Goal: Ask a question

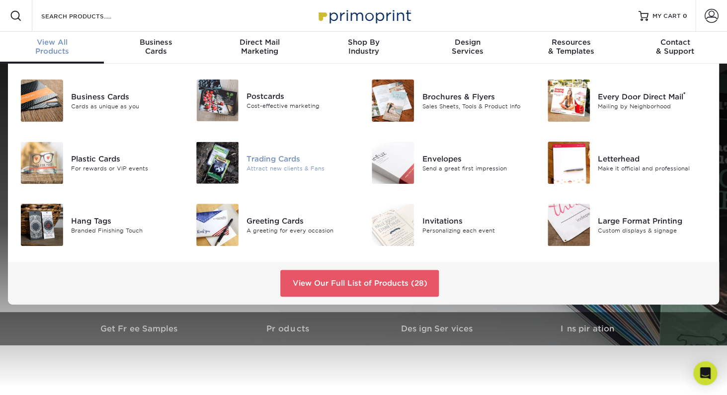
click at [218, 160] on img at bounding box center [217, 163] width 42 height 42
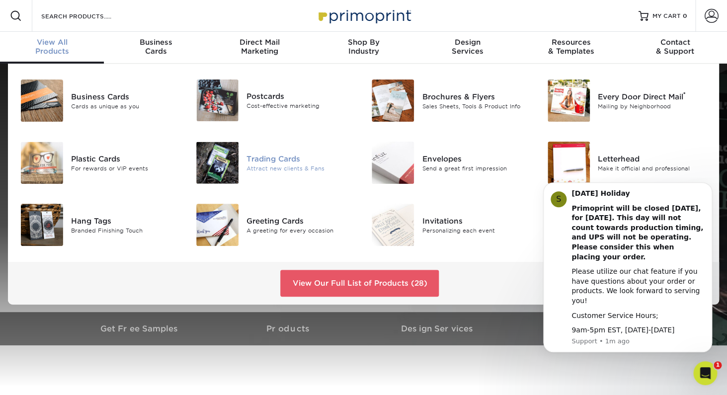
click at [217, 157] on img at bounding box center [217, 163] width 42 height 42
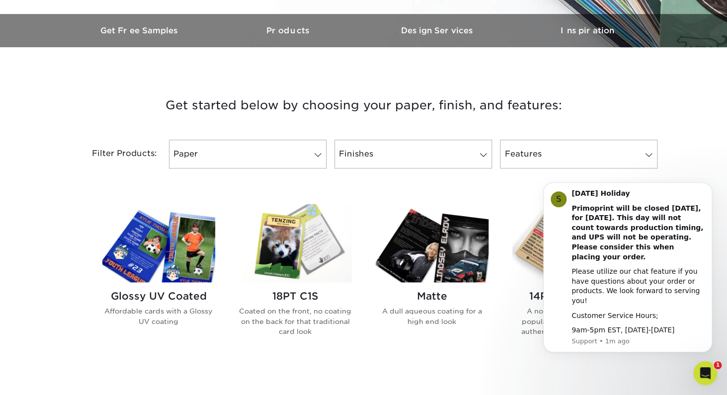
scroll to position [301, 0]
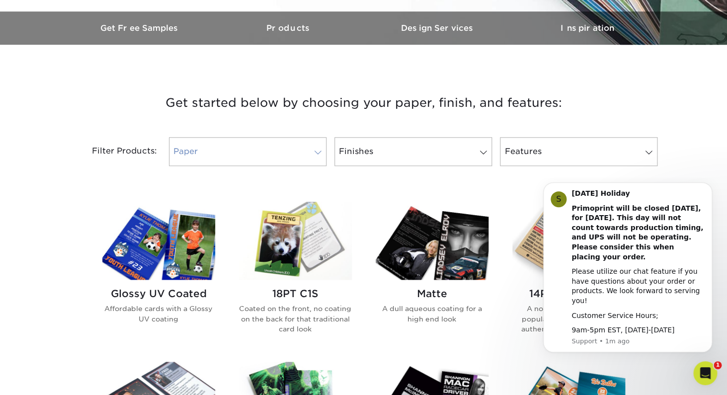
click at [268, 166] on link "Paper" at bounding box center [248, 151] width 158 height 29
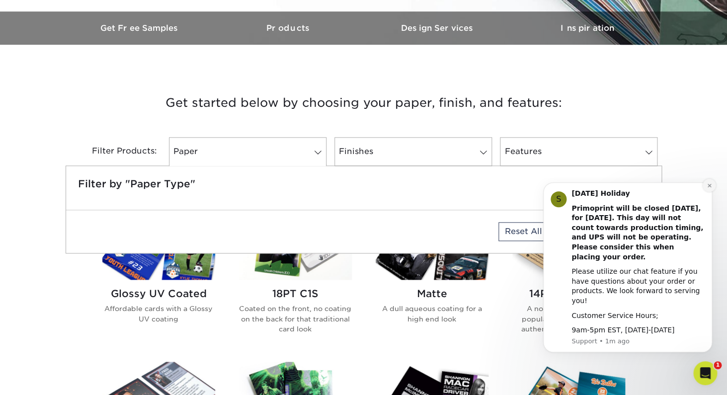
click at [710, 187] on icon "Dismiss notification" at bounding box center [708, 184] width 3 height 3
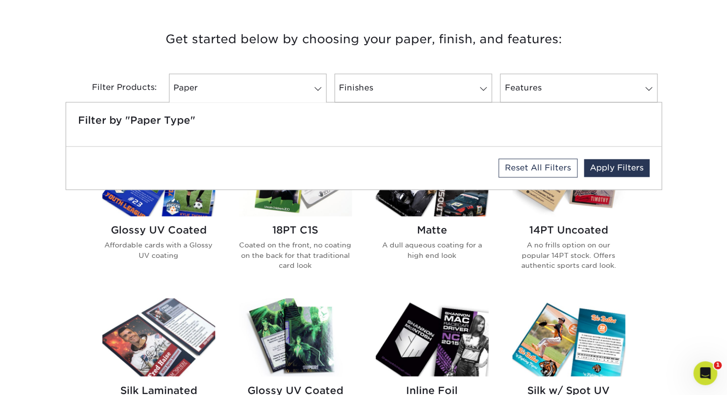
scroll to position [380, 0]
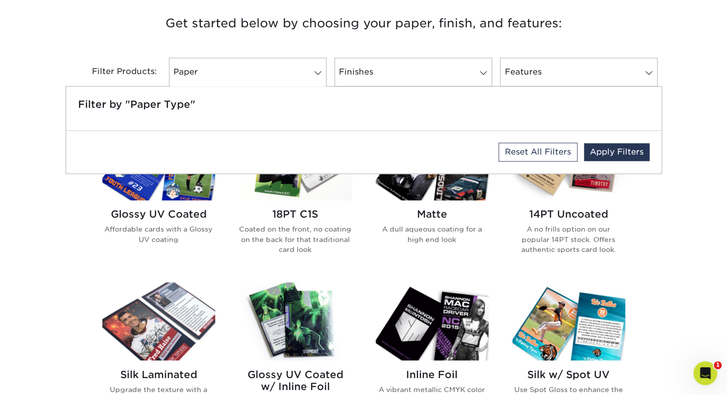
click at [704, 236] on div "Get started below by choosing your paper, finish, and features: Filtered Matche…" at bounding box center [363, 360] width 727 height 742
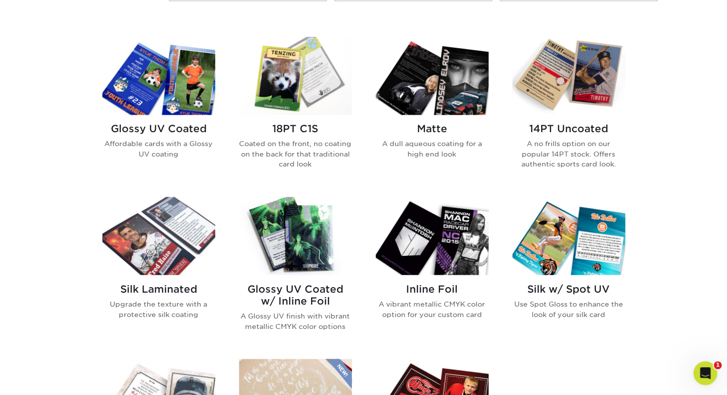
scroll to position [460, 0]
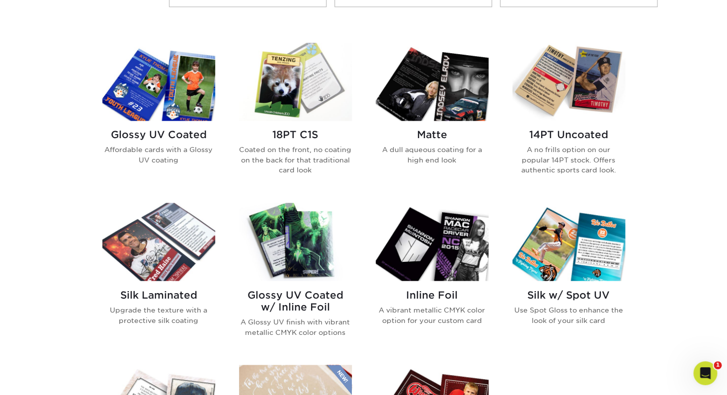
click at [157, 111] on img at bounding box center [158, 82] width 113 height 78
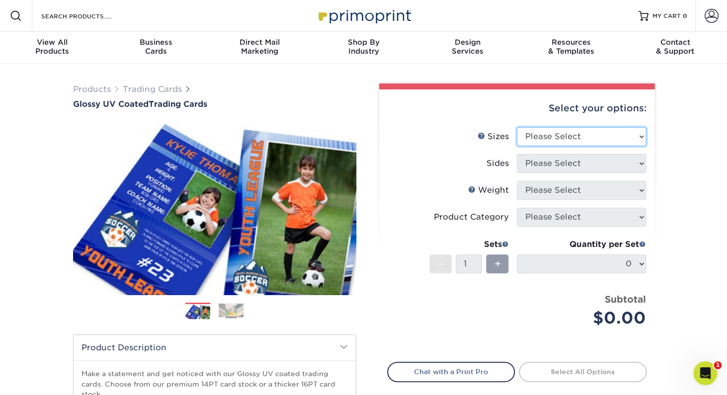
select select "2.50x3.50"
click option "2.5" x 3.5"" at bounding box center [0, 0] width 0 height 0
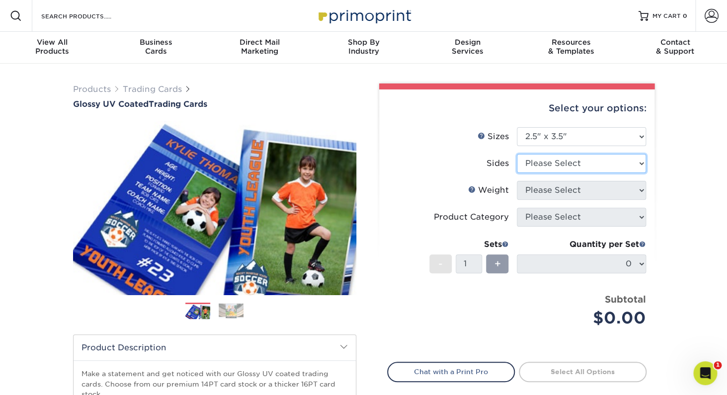
select select "13abbda7-1d64-4f25-8bb2-c179b224825d"
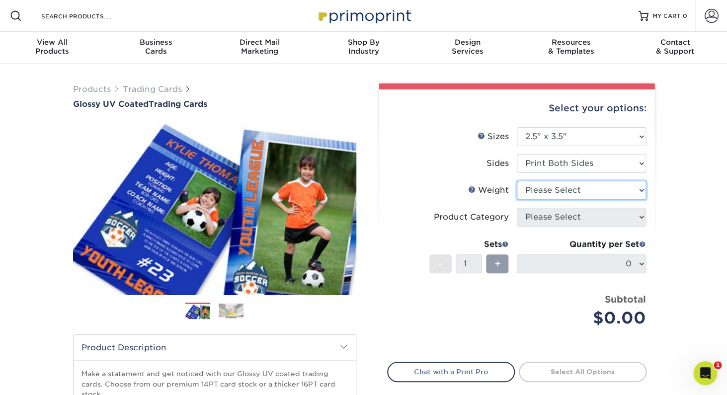
select select "18PTC1S"
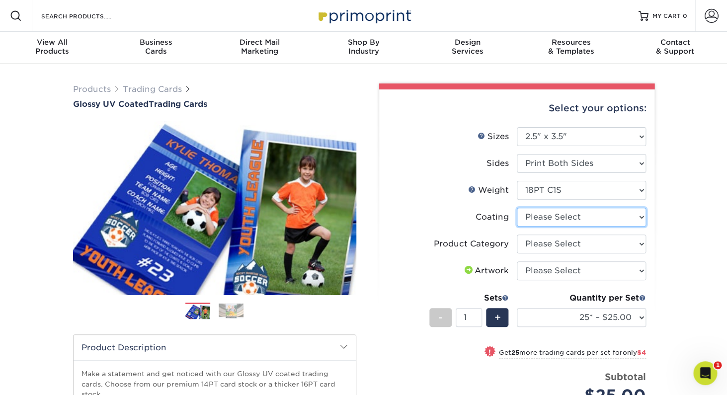
select select "1e8116af-acfc-44b1-83dc-8181aa338834"
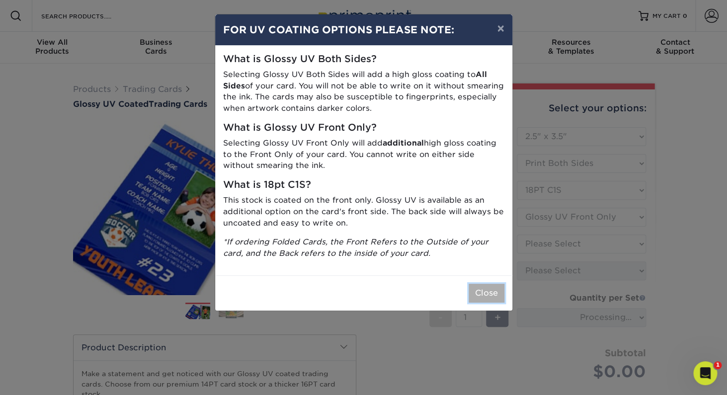
click at [492, 294] on button "Close" at bounding box center [487, 293] width 36 height 19
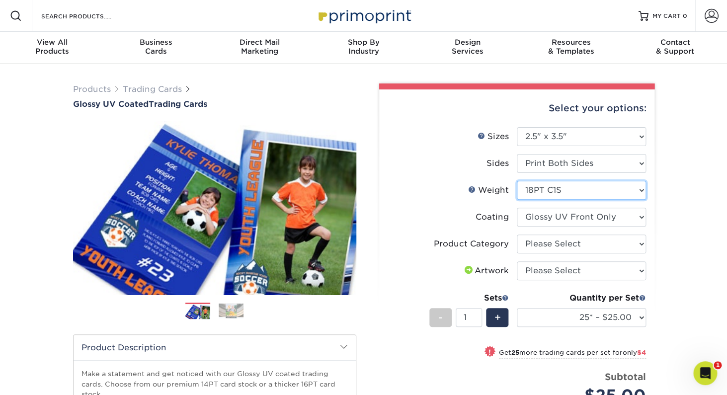
select select "14PT"
select select
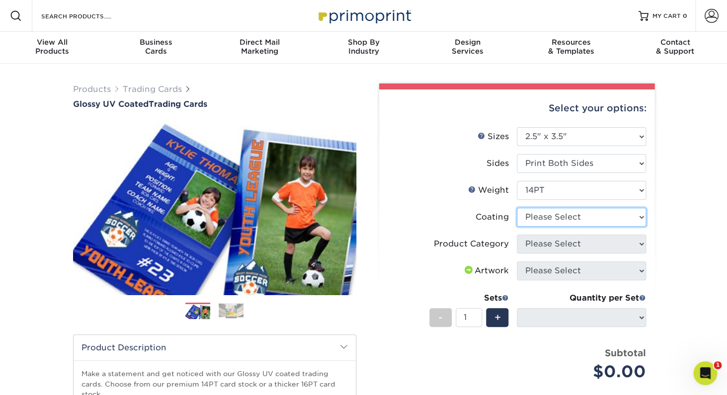
select select "ae367451-b2b8-45df-a344-0f05b6a12993"
select select "-1"
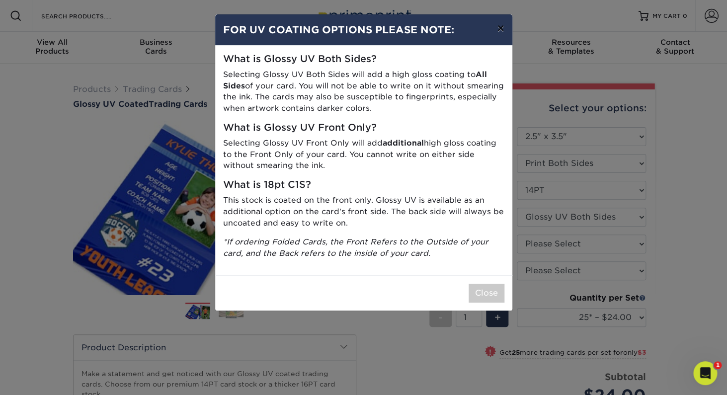
click at [505, 29] on button "×" at bounding box center [500, 28] width 23 height 28
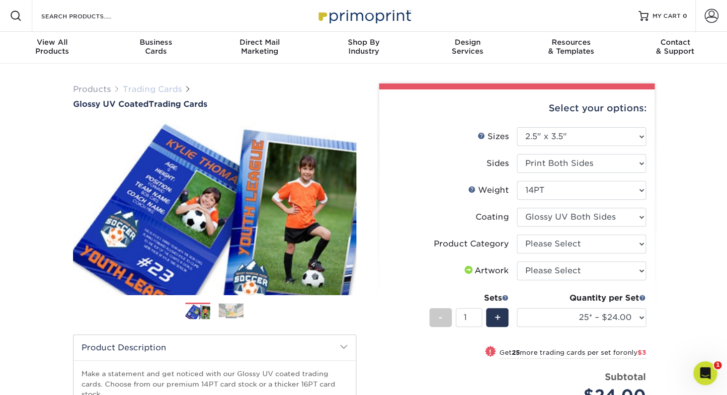
click at [139, 86] on link "Trading Cards" at bounding box center [152, 89] width 59 height 9
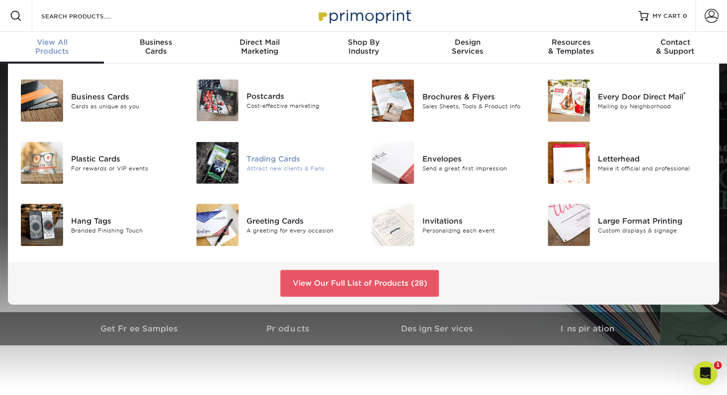
click at [215, 171] on img at bounding box center [217, 163] width 42 height 42
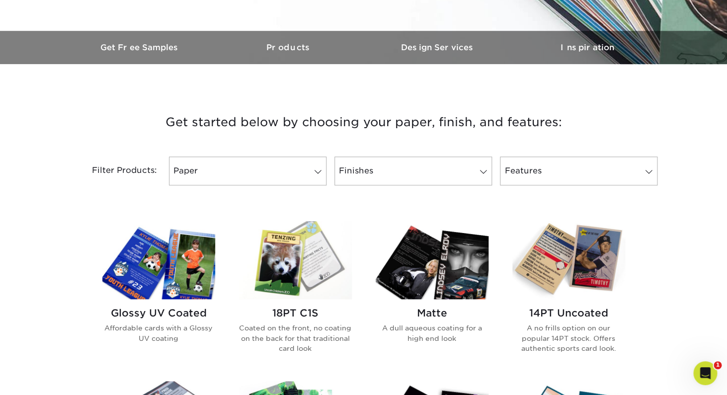
scroll to position [291, 0]
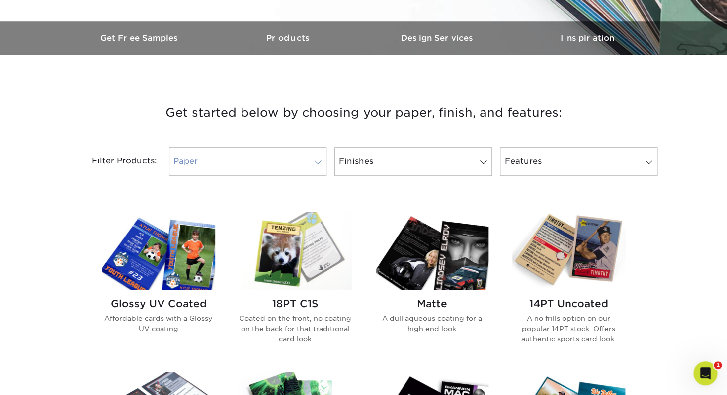
click at [222, 167] on link "Paper" at bounding box center [248, 161] width 158 height 29
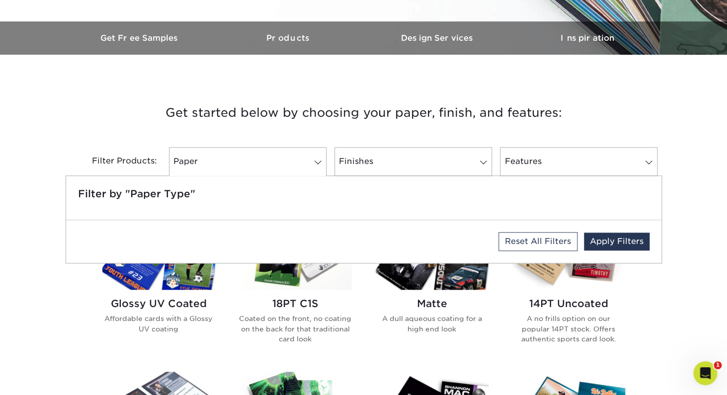
click at [225, 124] on h3 "Get started below by choosing your paper, finish, and features:" at bounding box center [364, 112] width 582 height 45
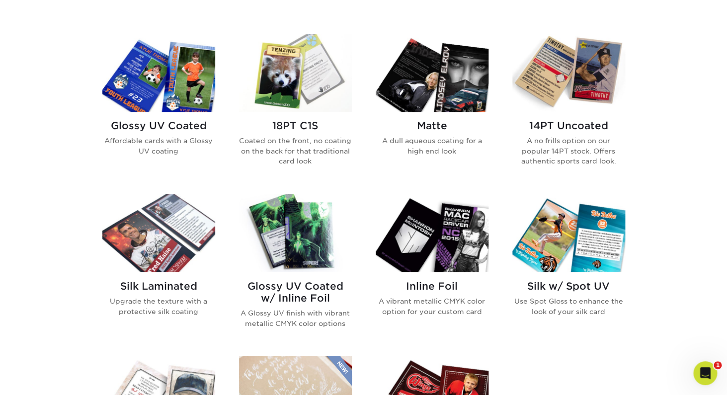
scroll to position [468, 0]
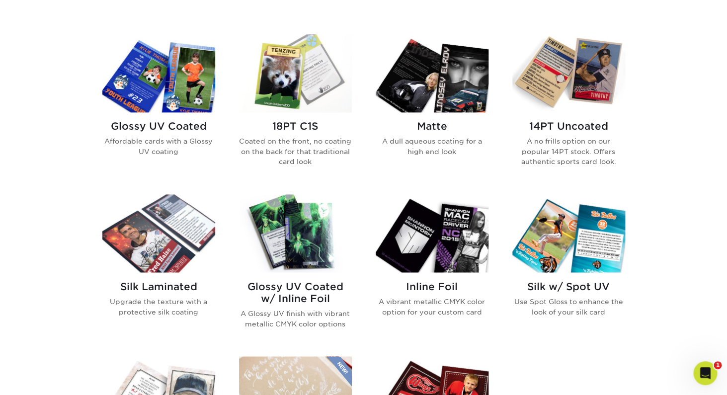
click at [448, 95] on img at bounding box center [432, 73] width 113 height 78
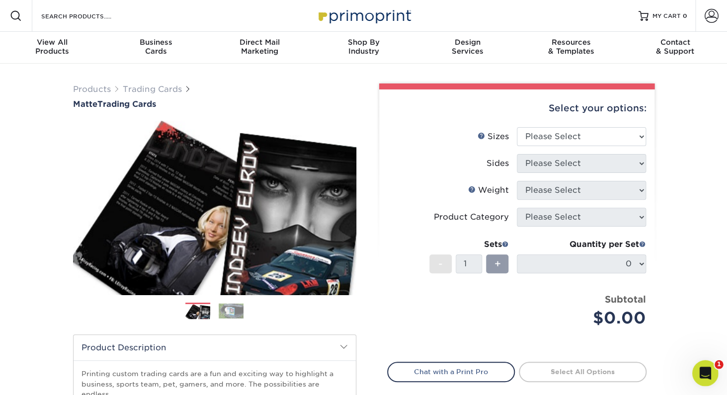
click at [701, 376] on icon "Open Intercom Messenger" at bounding box center [704, 372] width 16 height 16
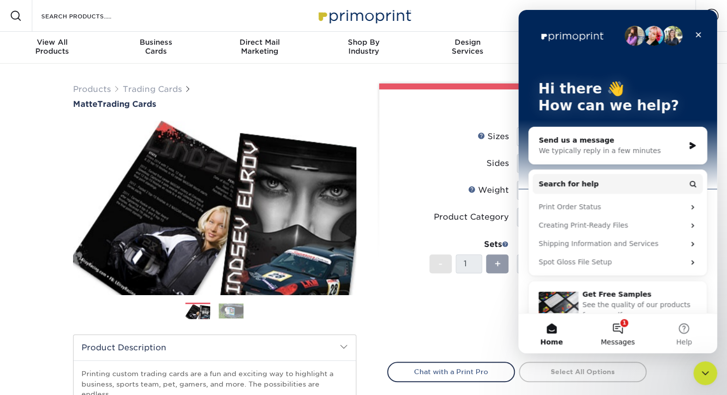
click at [613, 336] on button "1 Messages" at bounding box center [618, 334] width 66 height 40
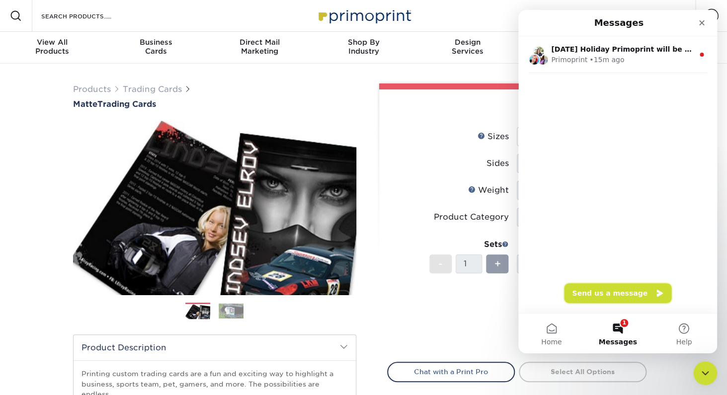
click at [597, 296] on button "Send us a message" at bounding box center [617, 293] width 107 height 20
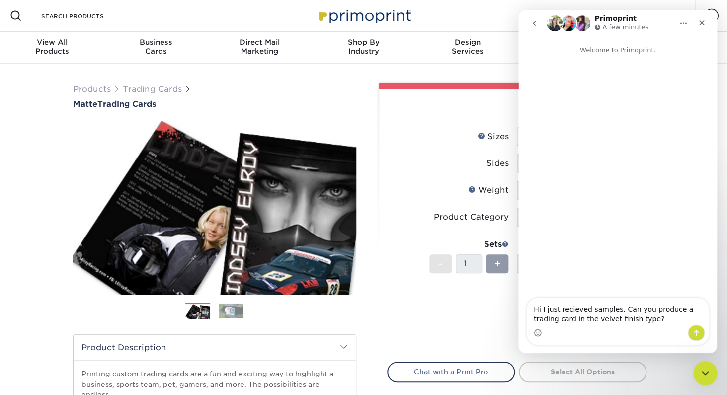
type textarea "Hi I just received samples. Can you produce a trading card in the velvet finish…"
click at [662, 317] on textarea "Hi I just received samples. Can you produce a trading card in the velvet finish…" at bounding box center [618, 311] width 182 height 27
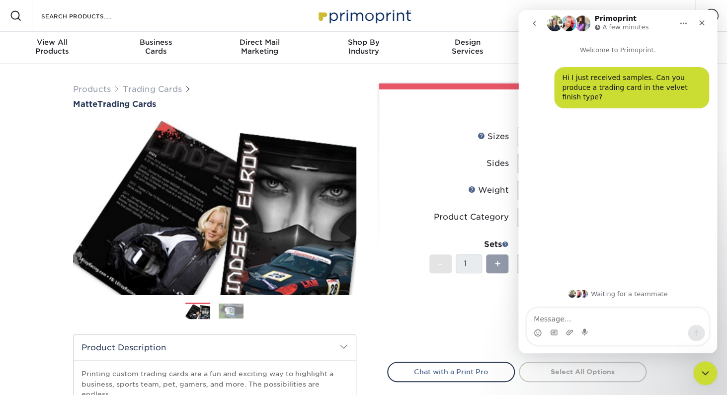
click at [328, 119] on div "Products Trading Cards Matte Trading Cards Previous Next show more" at bounding box center [215, 319] width 298 height 471
click at [151, 87] on link "Trading Cards" at bounding box center [152, 89] width 59 height 9
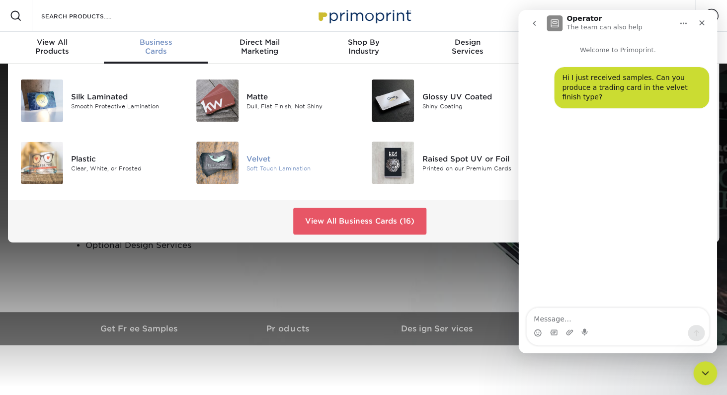
click at [213, 160] on img at bounding box center [217, 163] width 42 height 42
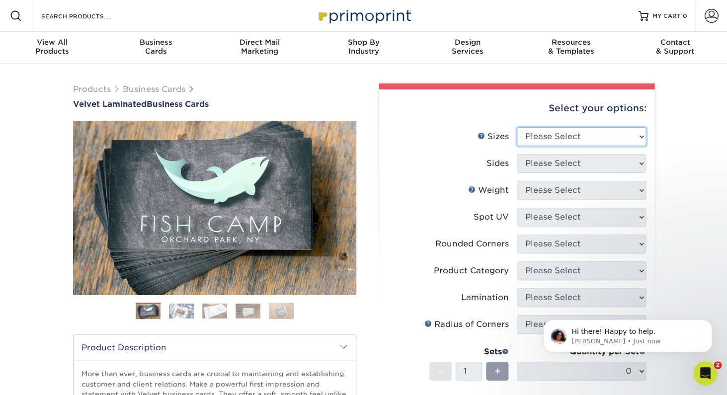
select select "2.00x3.50"
click option "2" x 3.5" - Standard" at bounding box center [0, 0] width 0 height 0
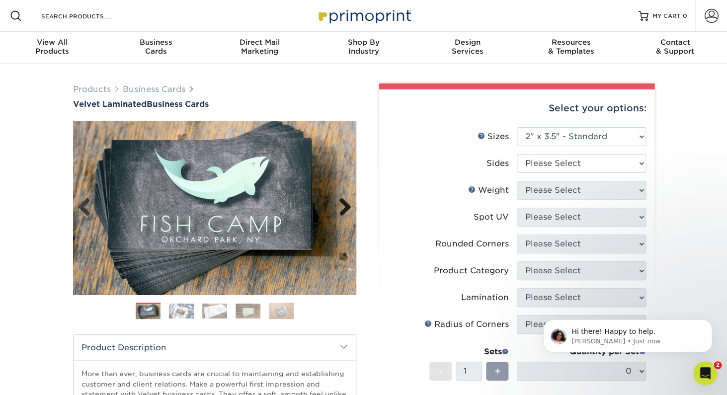
click at [350, 213] on link "Next" at bounding box center [342, 208] width 20 height 20
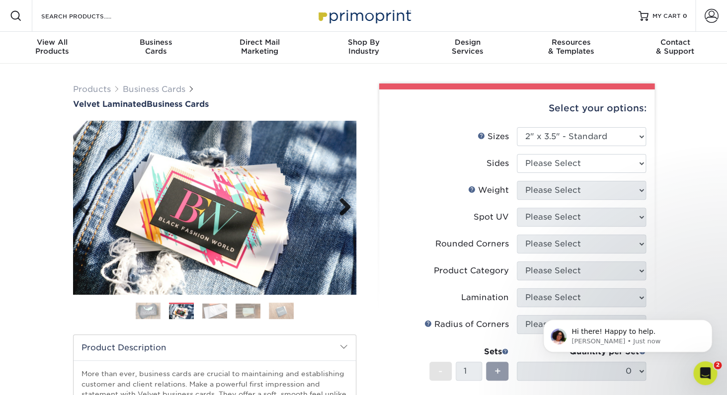
click at [346, 206] on link "Next" at bounding box center [342, 208] width 20 height 20
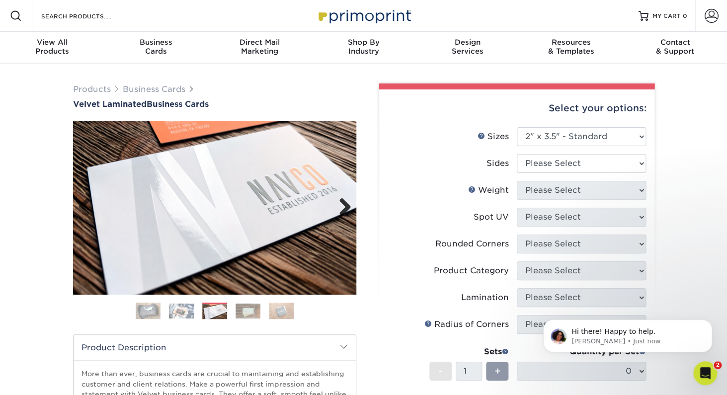
click at [346, 206] on link "Next" at bounding box center [342, 208] width 20 height 20
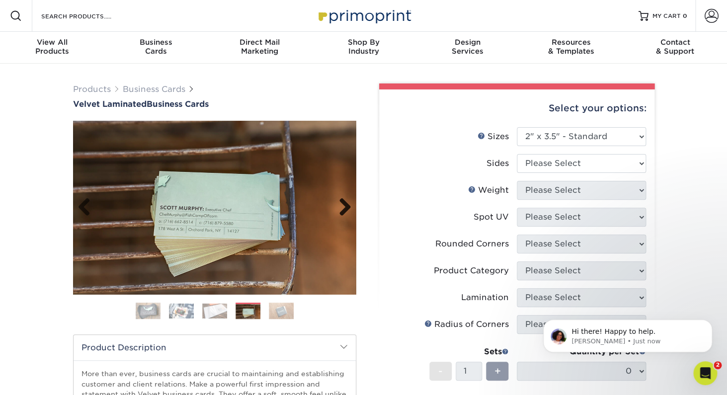
click at [346, 206] on link "Next" at bounding box center [342, 208] width 20 height 20
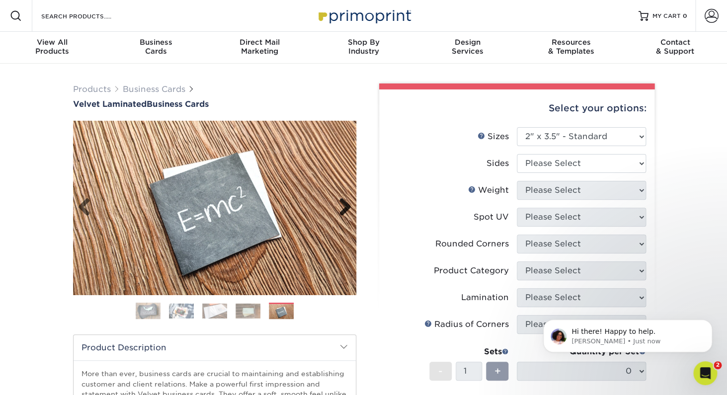
click at [346, 206] on link "Next" at bounding box center [342, 208] width 20 height 20
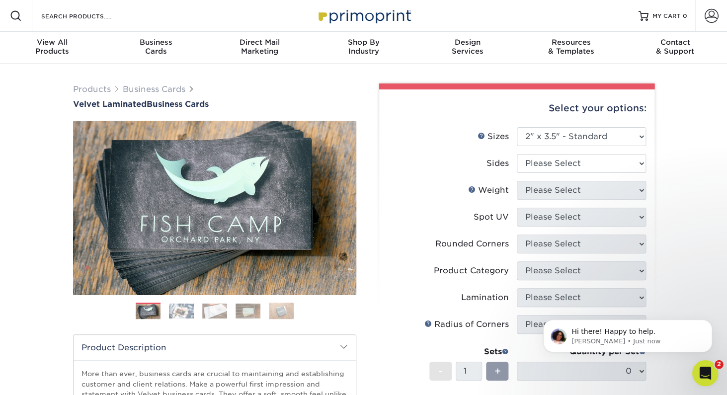
click at [707, 370] on icon "Open Intercom Messenger" at bounding box center [704, 372] width 16 height 16
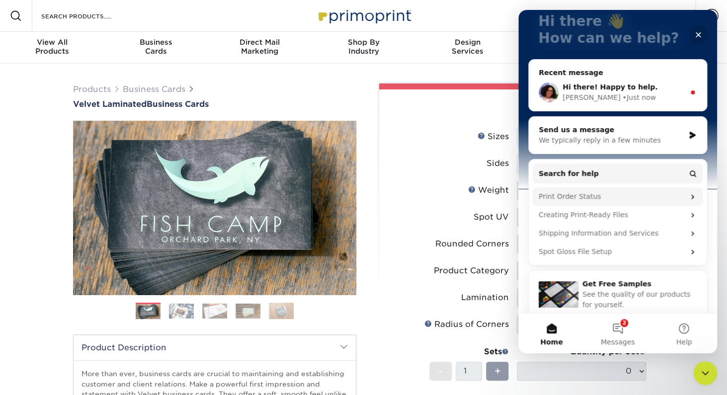
scroll to position [77, 0]
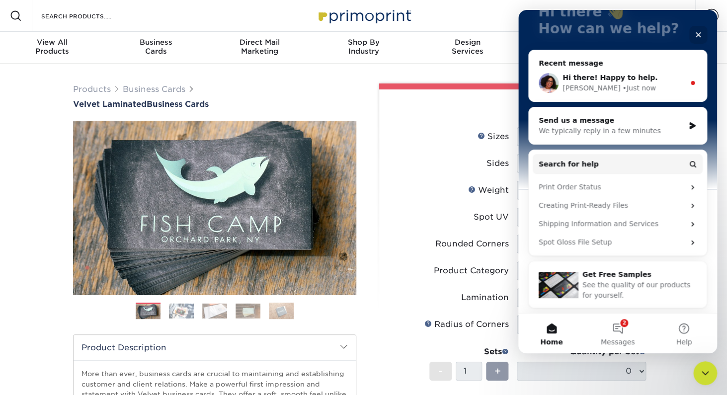
click at [622, 85] on div "• Just now" at bounding box center [638, 88] width 33 height 10
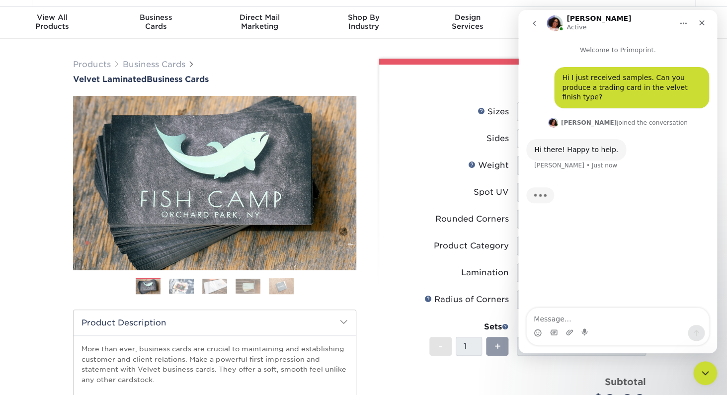
scroll to position [32, 0]
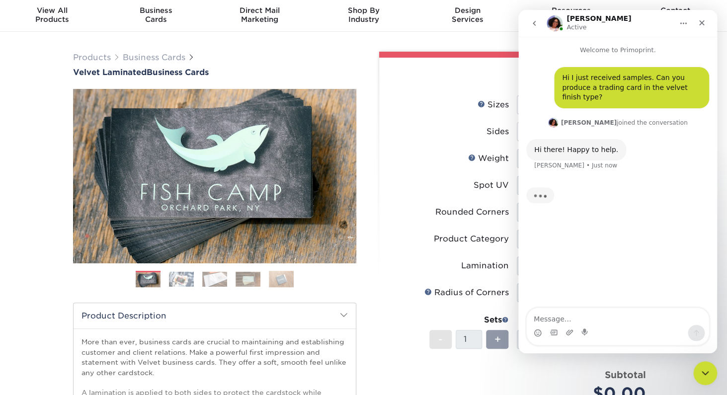
click at [385, 216] on div "Select your options: Sizes Help Sizes Please Select 1.5" x 3.5" - Mini 1.75" x …" at bounding box center [516, 292] width 275 height 468
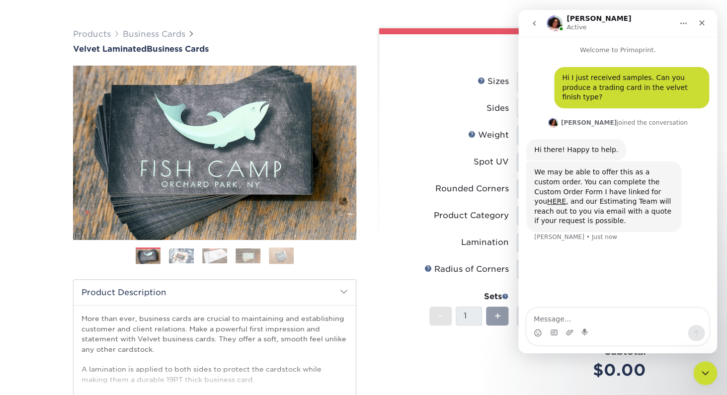
scroll to position [57, 0]
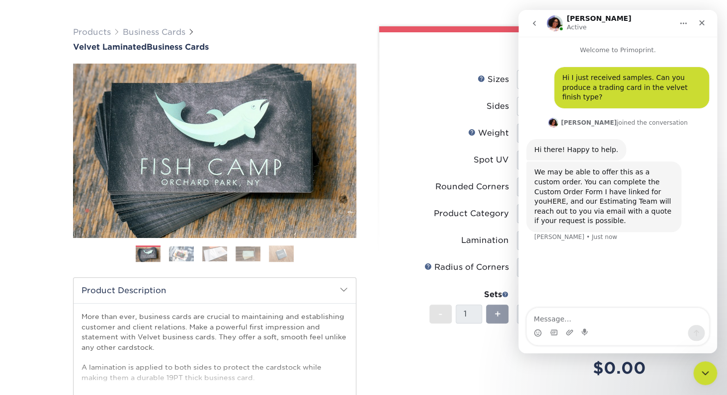
click at [566, 197] on link "HERE" at bounding box center [556, 201] width 19 height 8
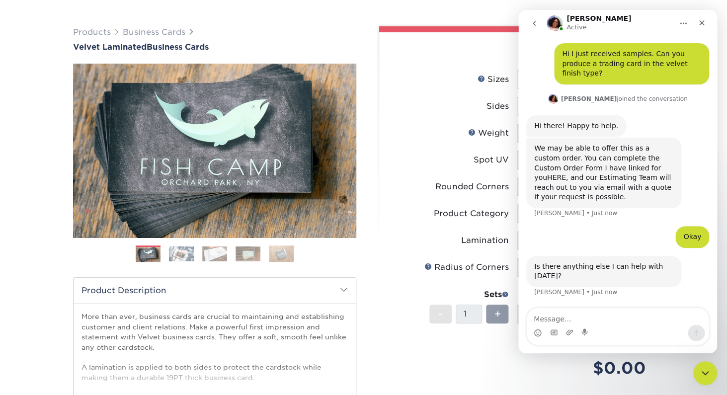
scroll to position [24, 0]
click at [701, 26] on icon "Close" at bounding box center [702, 23] width 8 height 8
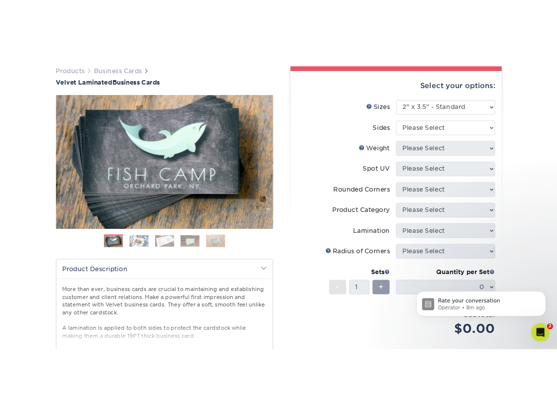
scroll to position [0, 0]
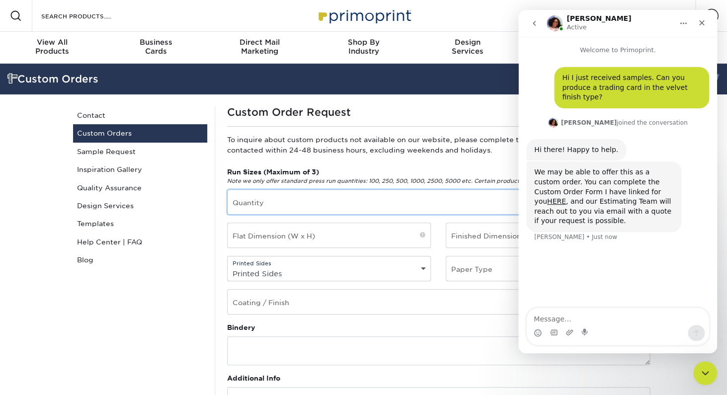
click at [318, 201] on input "text" at bounding box center [439, 202] width 422 height 24
type input "5000"
click at [379, 244] on input "text" at bounding box center [329, 235] width 203 height 24
click at [475, 242] on input "text" at bounding box center [547, 235] width 203 height 24
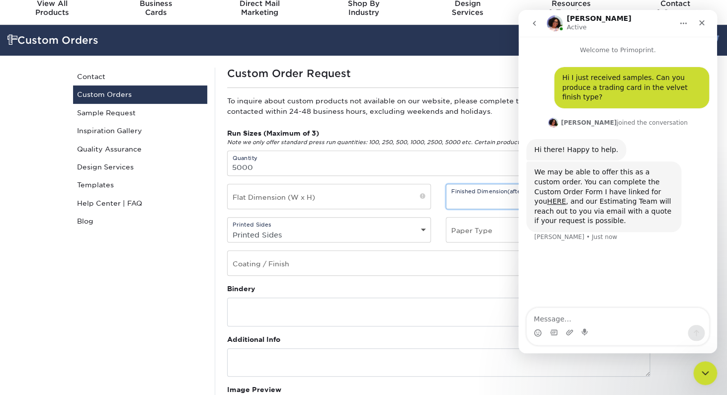
scroll to position [41, 0]
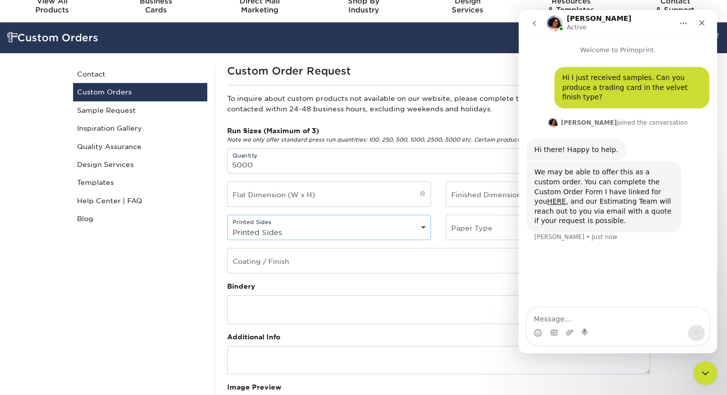
select select "4/4 - Double Sided"
click option "4/4 - Double Sided" at bounding box center [0, 0] width 0 height 0
click at [480, 233] on input "text" at bounding box center [547, 227] width 203 height 24
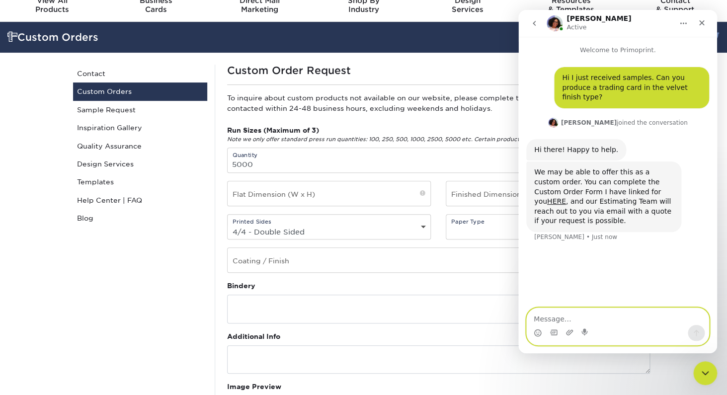
click at [577, 319] on textarea "Message…" at bounding box center [618, 316] width 182 height 17
type textarea "Okay"
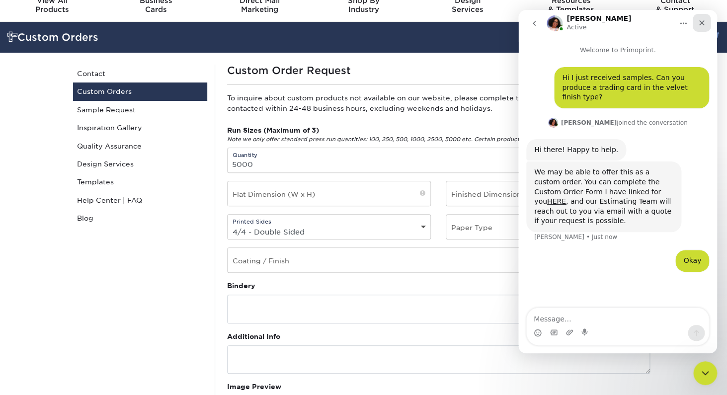
click at [699, 24] on icon "Close" at bounding box center [702, 23] width 8 height 8
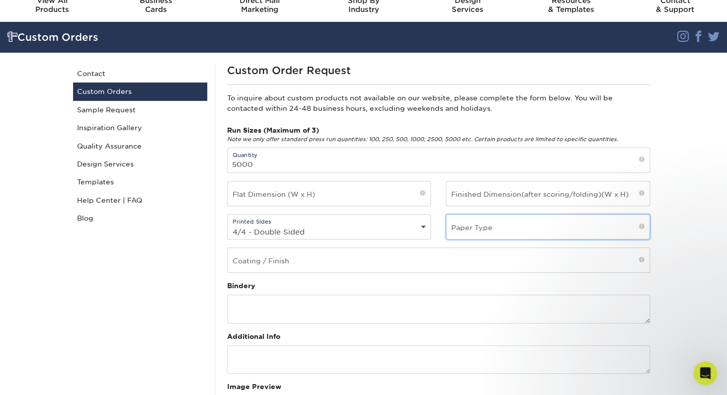
click at [479, 222] on input "text" at bounding box center [547, 227] width 203 height 24
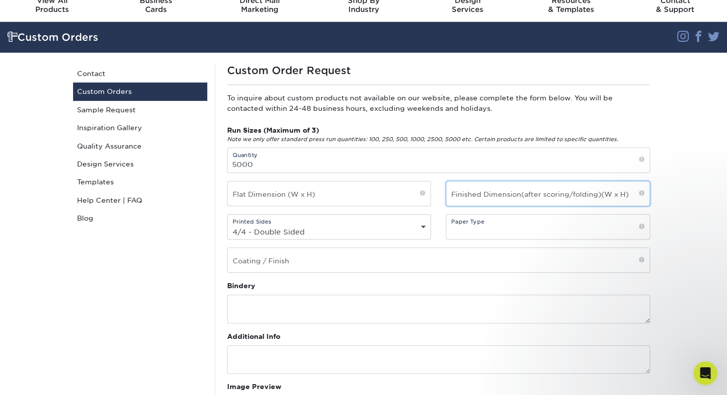
click at [494, 196] on input "text" at bounding box center [547, 193] width 203 height 24
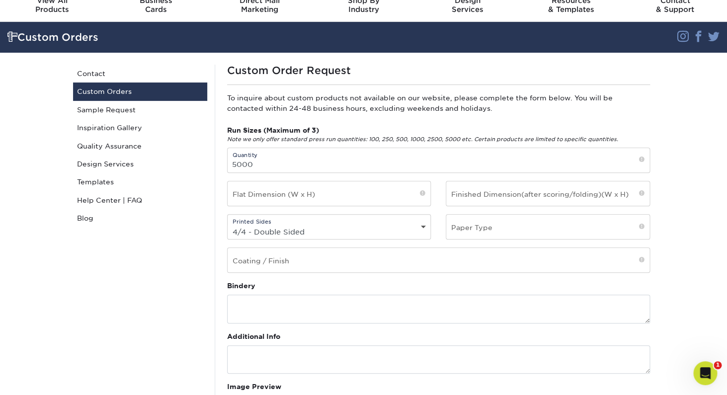
click at [348, 276] on div "Run Sizes (Maximum of 3) Note we only offer standard press run quantities: 100,…" at bounding box center [439, 203] width 438 height 156
click at [334, 262] on input "text" at bounding box center [439, 260] width 422 height 24
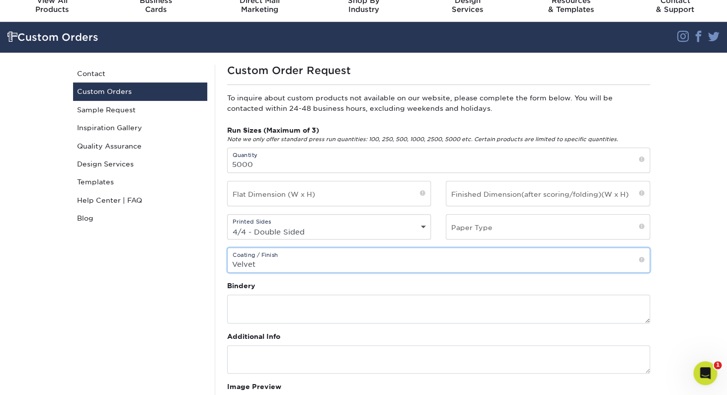
type input "Velvet"
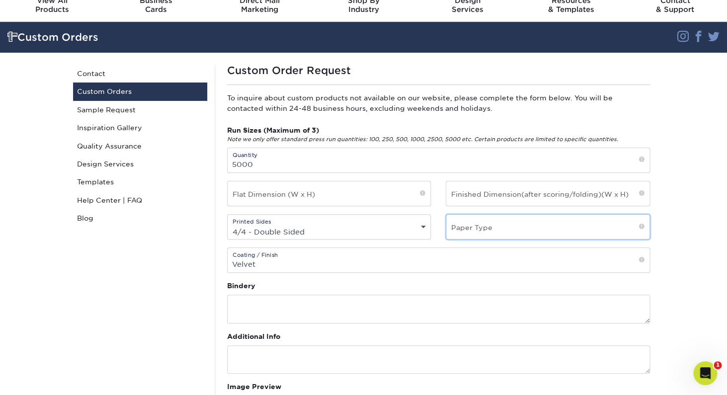
click at [483, 224] on input "text" at bounding box center [547, 227] width 203 height 24
click at [559, 236] on input "text" at bounding box center [547, 227] width 203 height 24
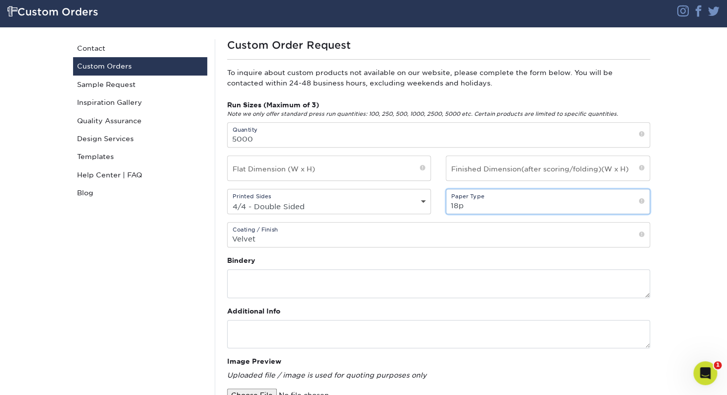
scroll to position [86, 0]
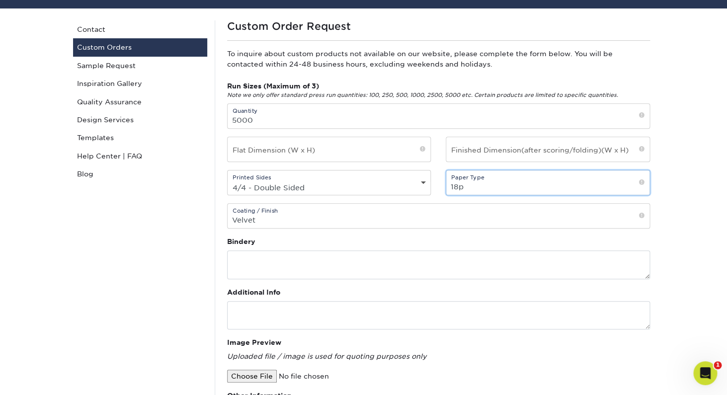
type input "18p"
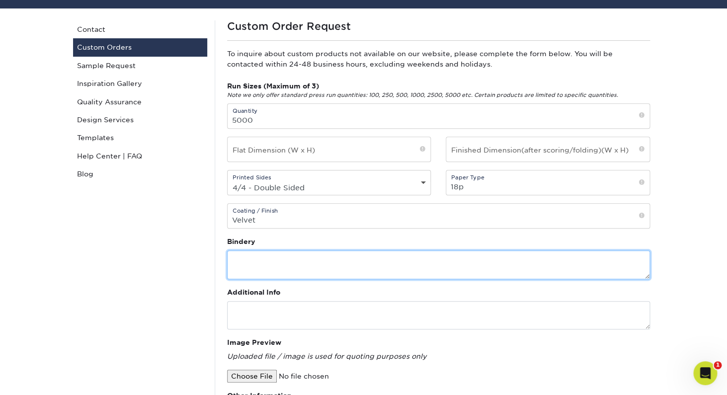
click at [395, 273] on textarea at bounding box center [438, 265] width 423 height 28
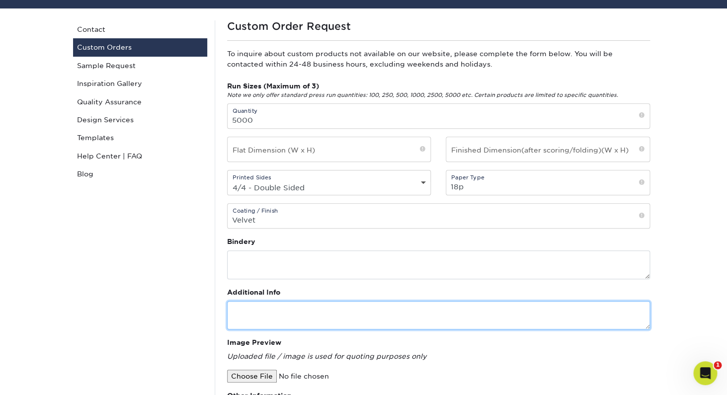
click at [390, 318] on textarea at bounding box center [438, 315] width 423 height 28
type textarea "Looking to see if we can get trading cards printed in the velvet"
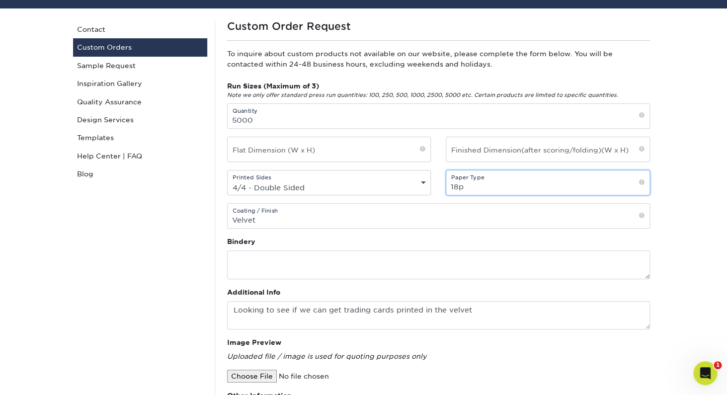
click at [467, 190] on input "18p" at bounding box center [547, 182] width 203 height 24
type input "19pt"
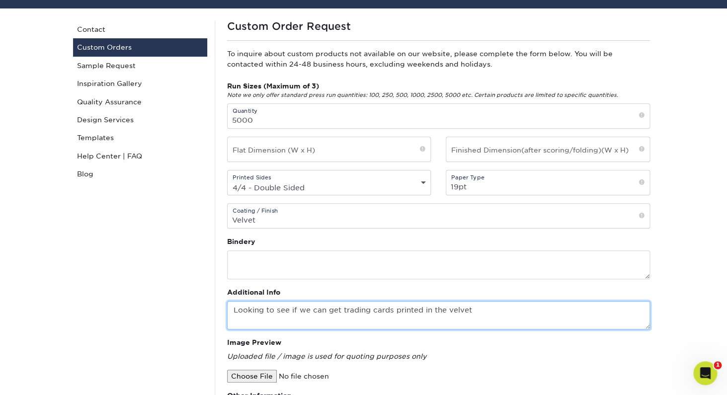
click at [486, 319] on textarea "Looking to see if we can get trading cards printed in the velvet" at bounding box center [438, 315] width 423 height 28
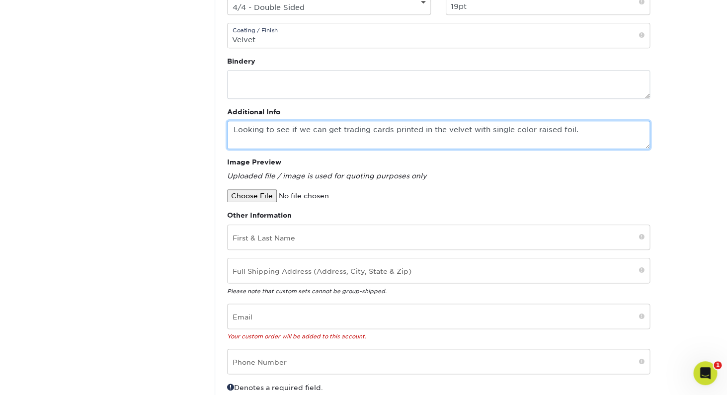
scroll to position [269, 0]
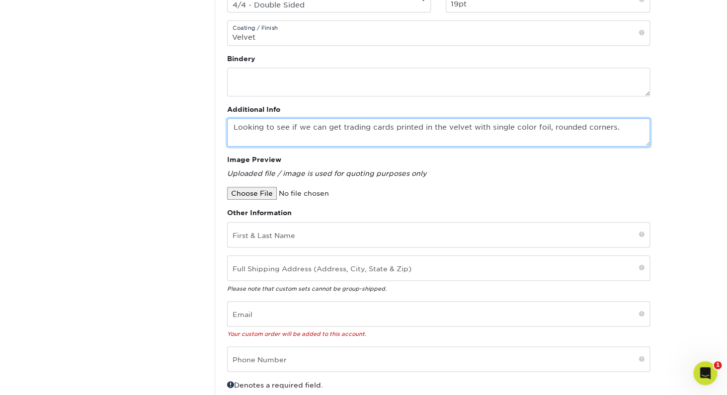
type textarea "Looking to see if we can get trading cards printed in the velvet with single co…"
